Goal: Communication & Community: Answer question/provide support

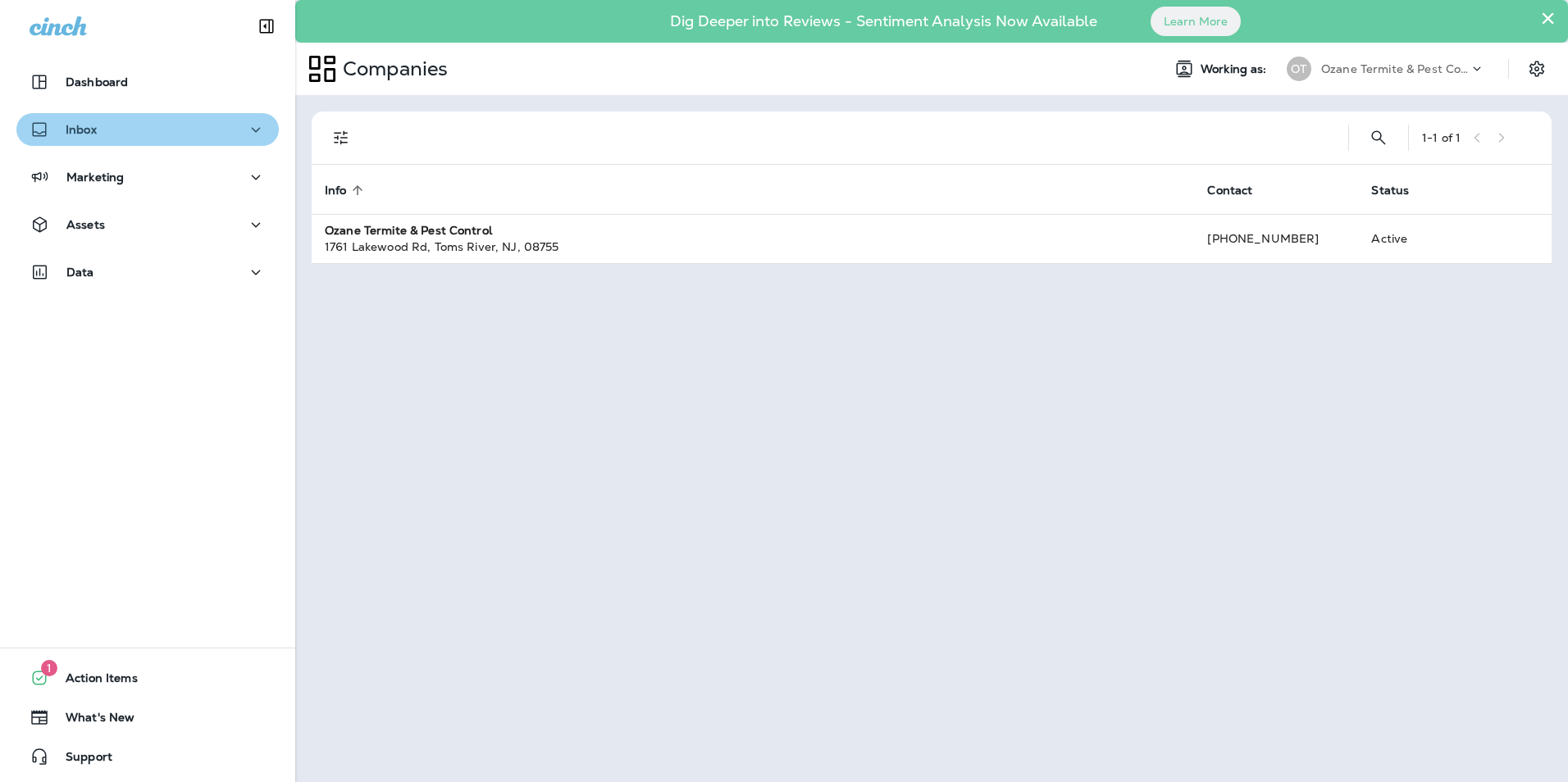
click at [157, 139] on div "Inbox" at bounding box center [147, 130] width 236 height 21
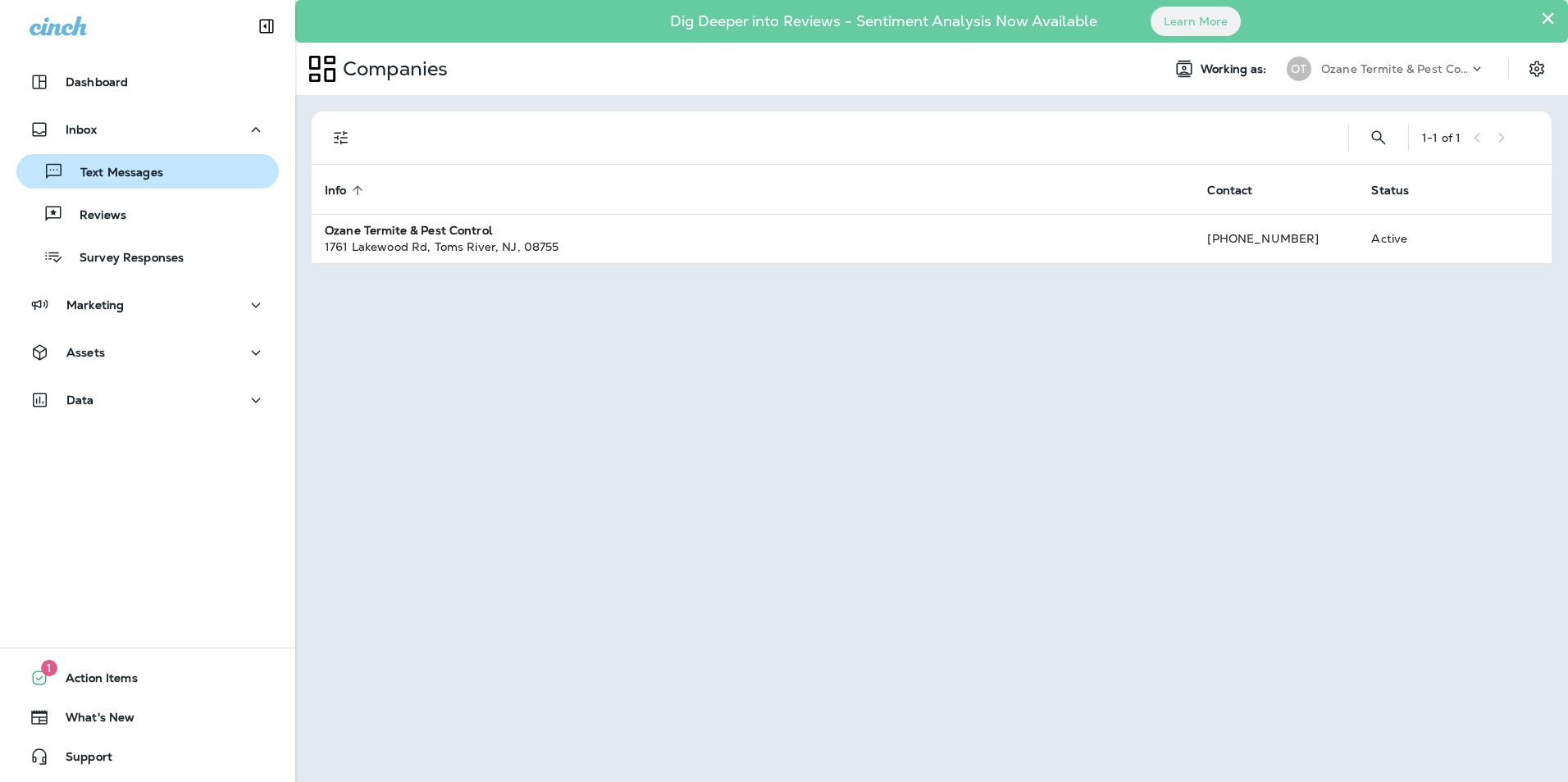
click at [147, 179] on p "Text Messages" at bounding box center [114, 173] width 100 height 16
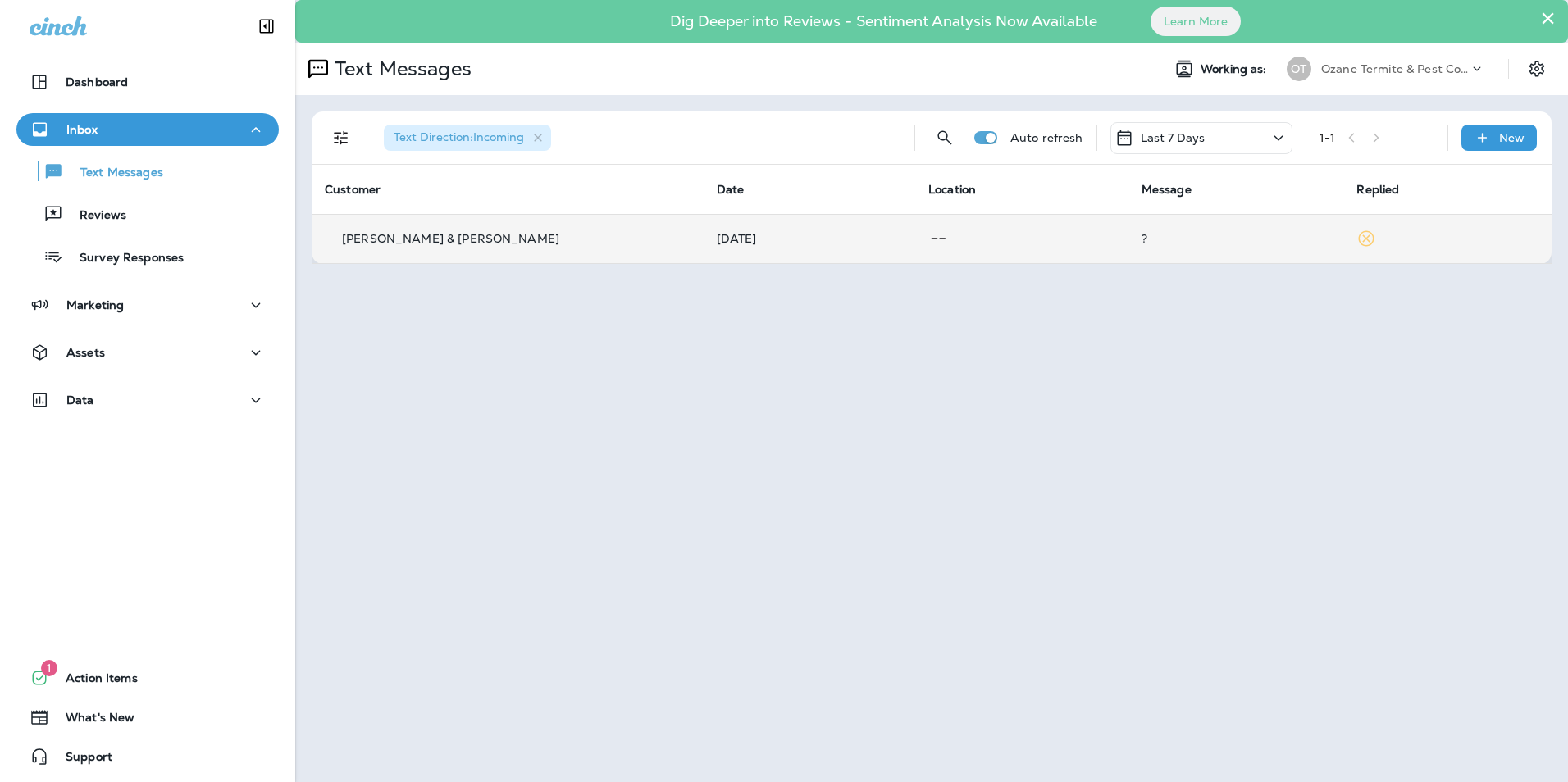
click at [423, 246] on div "[PERSON_NAME] & [PERSON_NAME]" at bounding box center [507, 238] width 366 height 17
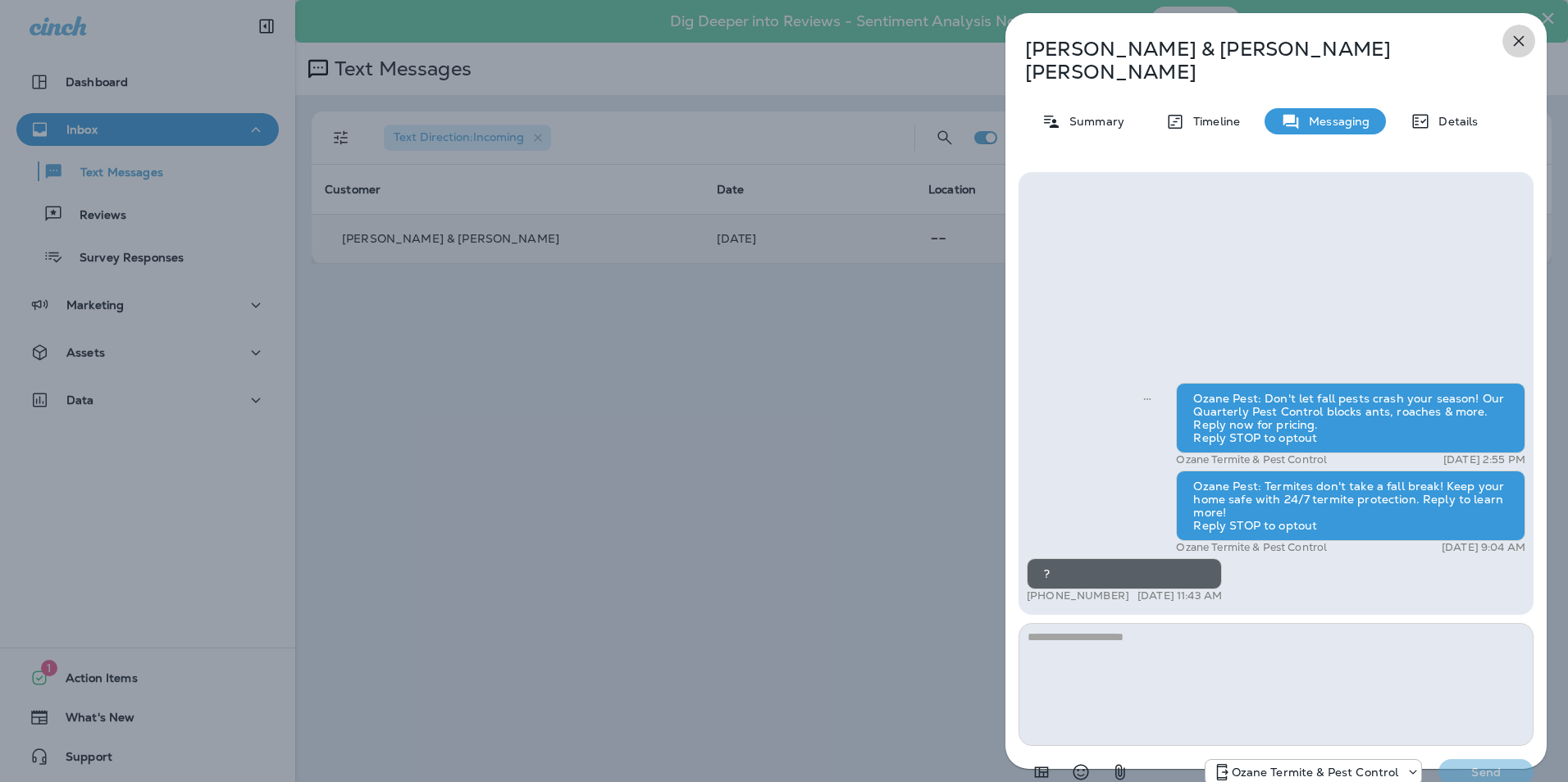
click at [1513, 48] on icon "button" at bounding box center [1519, 41] width 20 height 20
